Goal: Check status: Check status

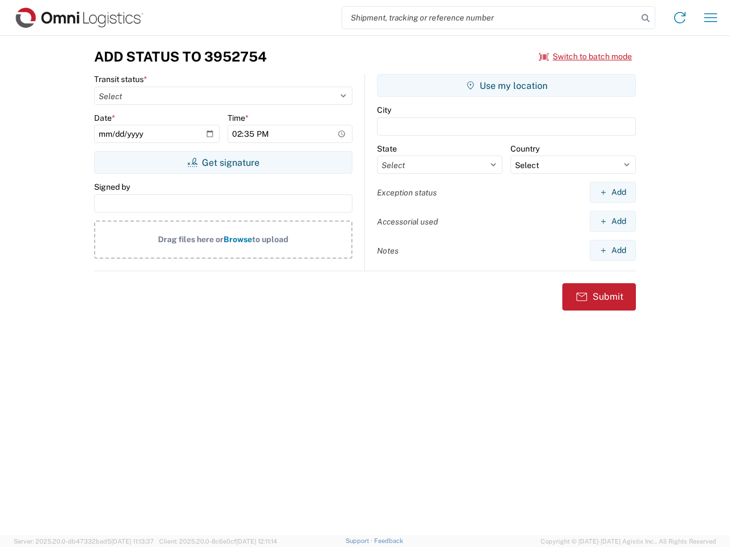
click at [490, 18] on input "search" at bounding box center [489, 18] width 295 height 22
click at [645, 18] on icon at bounding box center [645, 18] width 16 height 16
click at [680, 18] on icon at bounding box center [680, 18] width 18 height 18
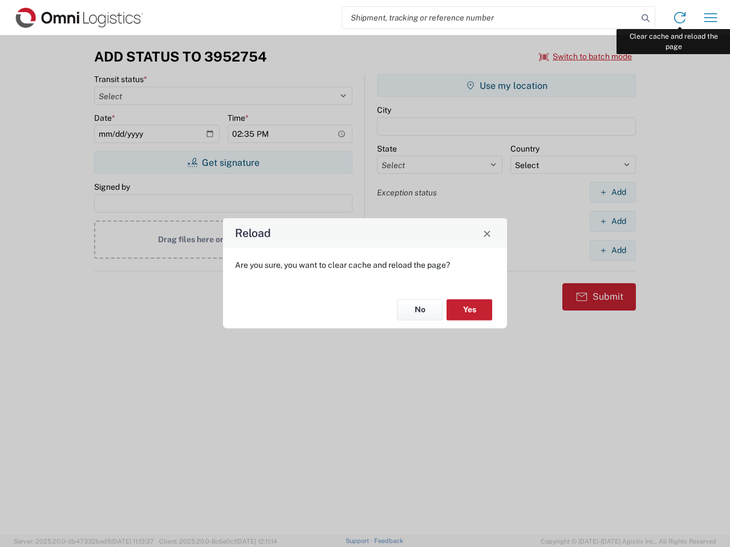
click at [710, 18] on div "Reload Are you sure, you want to clear cache and reload the page? No Yes" at bounding box center [365, 273] width 730 height 547
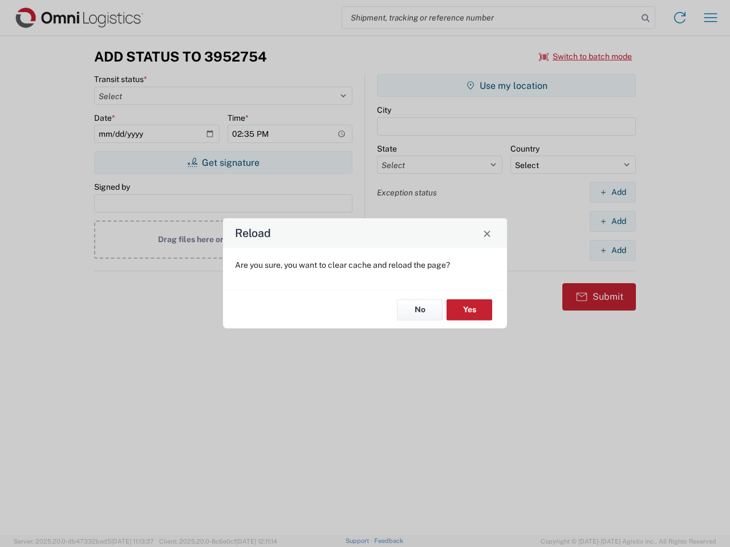
click at [586, 56] on div "Reload Are you sure, you want to clear cache and reload the page? No Yes" at bounding box center [365, 273] width 730 height 547
click at [223, 163] on div "Reload Are you sure, you want to clear cache and reload the page? No Yes" at bounding box center [365, 273] width 730 height 547
click at [506, 86] on div "Reload Are you sure, you want to clear cache and reload the page? No Yes" at bounding box center [365, 273] width 730 height 547
click at [612, 192] on div "Reload Are you sure, you want to clear cache and reload the page? No Yes" at bounding box center [365, 273] width 730 height 547
click at [612, 221] on div "Reload Are you sure, you want to clear cache and reload the page? No Yes" at bounding box center [365, 273] width 730 height 547
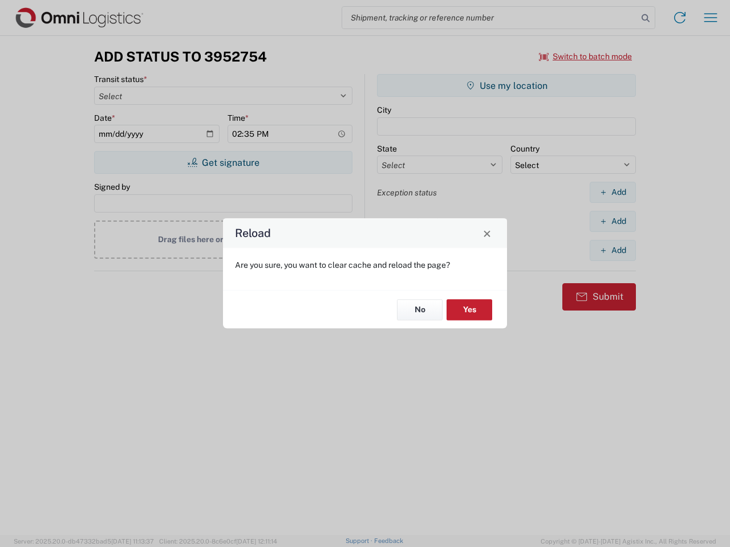
click at [612, 250] on div "Reload Are you sure, you want to clear cache and reload the page? No Yes" at bounding box center [365, 273] width 730 height 547
